Goal: Communication & Community: Answer question/provide support

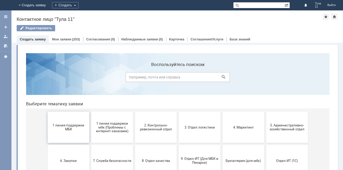
click at [60, 128] on span "1 линия поддержки МБК" at bounding box center [68, 127] width 39 height 8
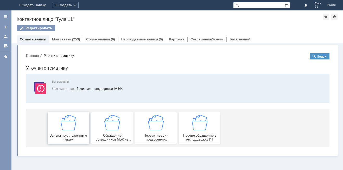
click at [62, 127] on img at bounding box center [69, 123] width 16 height 16
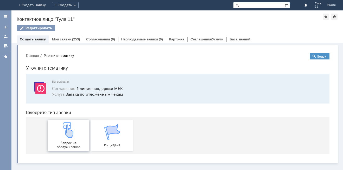
click at [64, 131] on img at bounding box center [69, 130] width 16 height 16
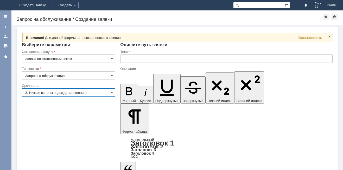
click at [131, 60] on input "text" at bounding box center [226, 58] width 212 height 8
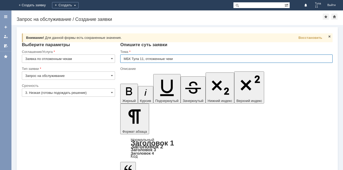
type input "МБК Тула 11, отложенные чеки"
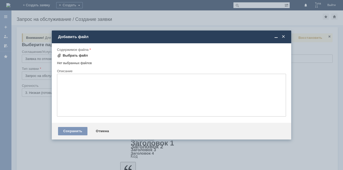
click at [69, 57] on div "Выбрать файл" at bounding box center [75, 55] width 25 height 4
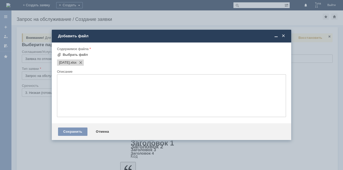
click at [284, 36] on span at bounding box center [283, 36] width 5 height 5
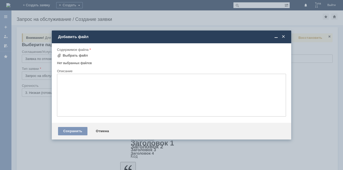
click at [80, 59] on td "Выбрать файл" at bounding box center [74, 55] width 34 height 7
click at [80, 56] on div "Выбрать файл" at bounding box center [75, 55] width 25 height 4
click at [75, 52] on div "Содержимое файла" at bounding box center [171, 49] width 229 height 5
click at [75, 56] on div "Выбрать файл" at bounding box center [75, 55] width 25 height 4
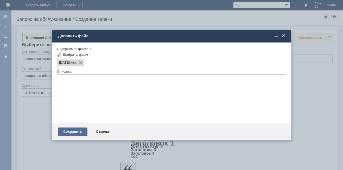
click at [78, 134] on div "Сохранить" at bounding box center [72, 131] width 29 height 8
